Goal: Navigation & Orientation: Go to known website

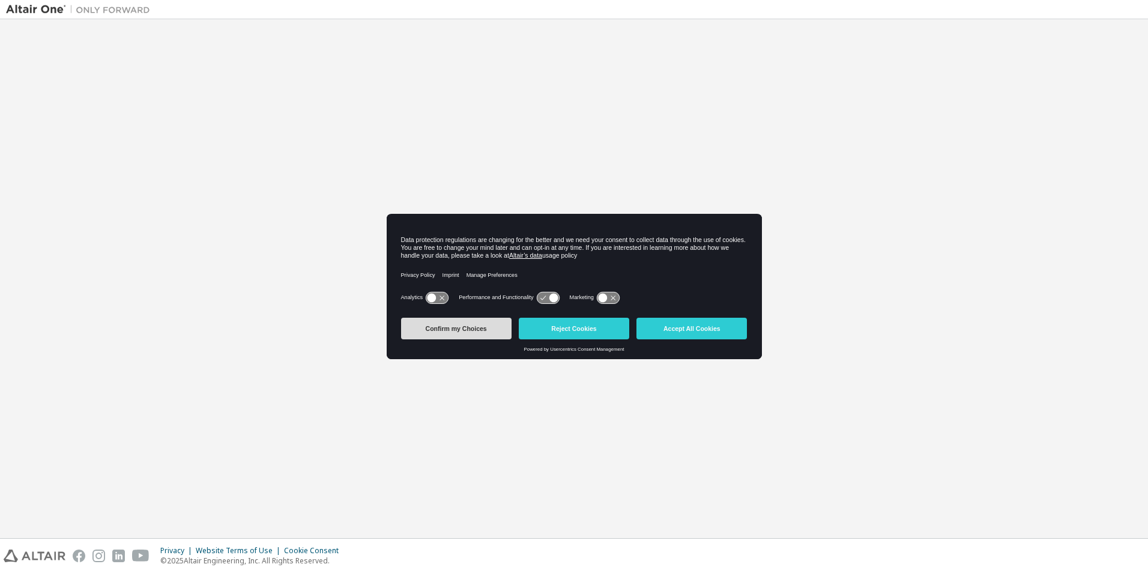
click at [470, 322] on button "Confirm my Choices" at bounding box center [456, 329] width 110 height 22
